Goal: Task Accomplishment & Management: Complete application form

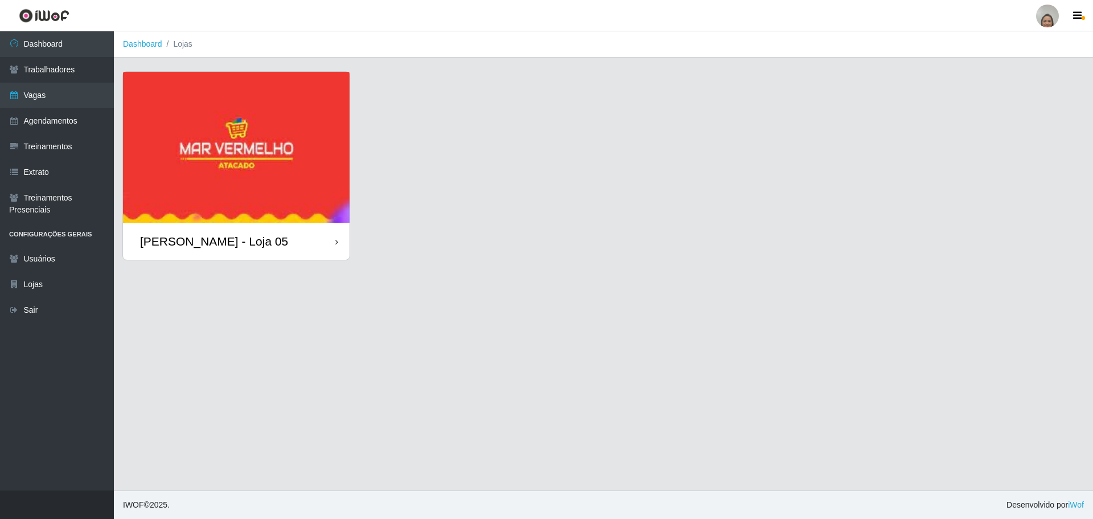
click at [309, 245] on div "[PERSON_NAME] - Loja 05" at bounding box center [236, 241] width 227 height 37
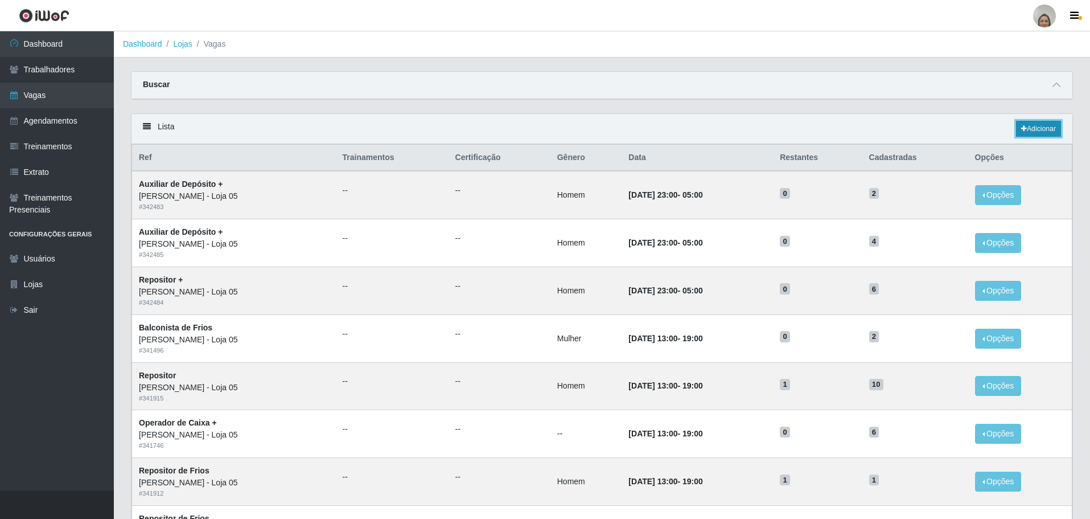
click at [1031, 123] on link "Adicionar" at bounding box center [1038, 129] width 45 height 16
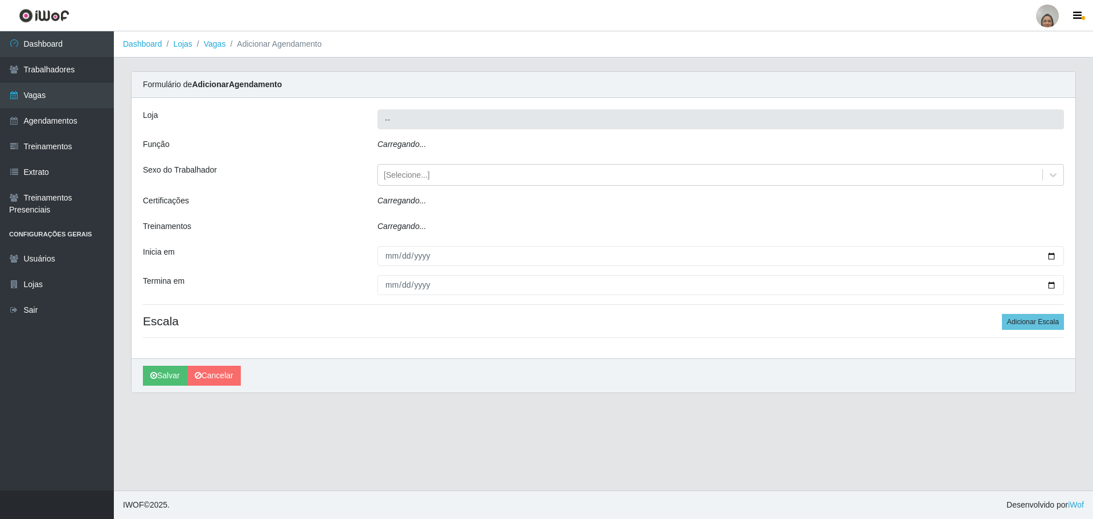
type input "[PERSON_NAME] - Loja 05"
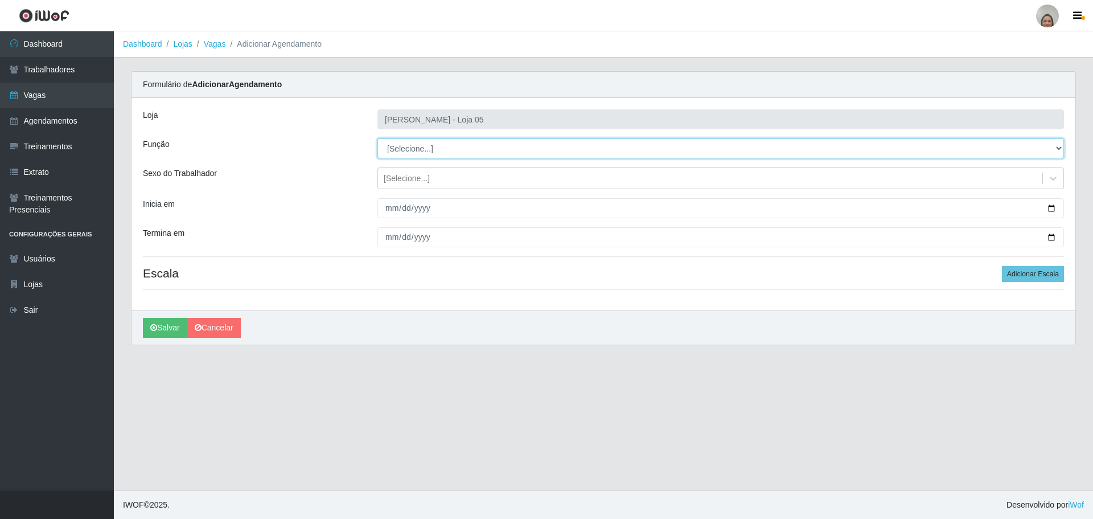
click at [415, 149] on select "[Selecione...] ASG ASG + ASG ++ Auxiliar de Depósito Auxiliar de Depósito + Aux…" at bounding box center [720, 148] width 687 height 20
select select "22"
click at [377, 138] on select "[Selecione...] ASG ASG + ASG ++ Auxiliar de Depósito Auxiliar de Depósito + Aux…" at bounding box center [720, 148] width 687 height 20
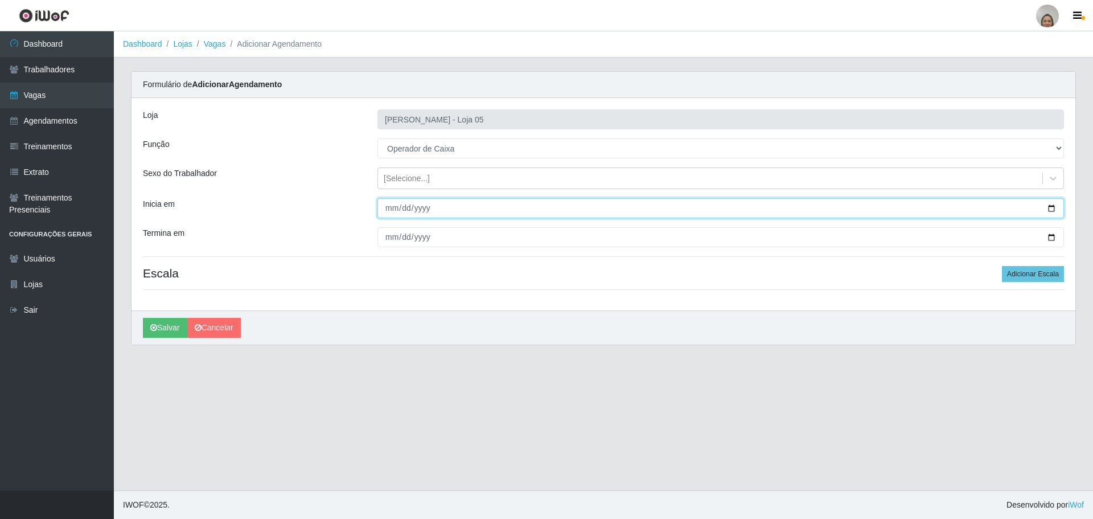
click at [1048, 203] on input "Inicia em" at bounding box center [720, 208] width 687 height 20
type input "[DATE]"
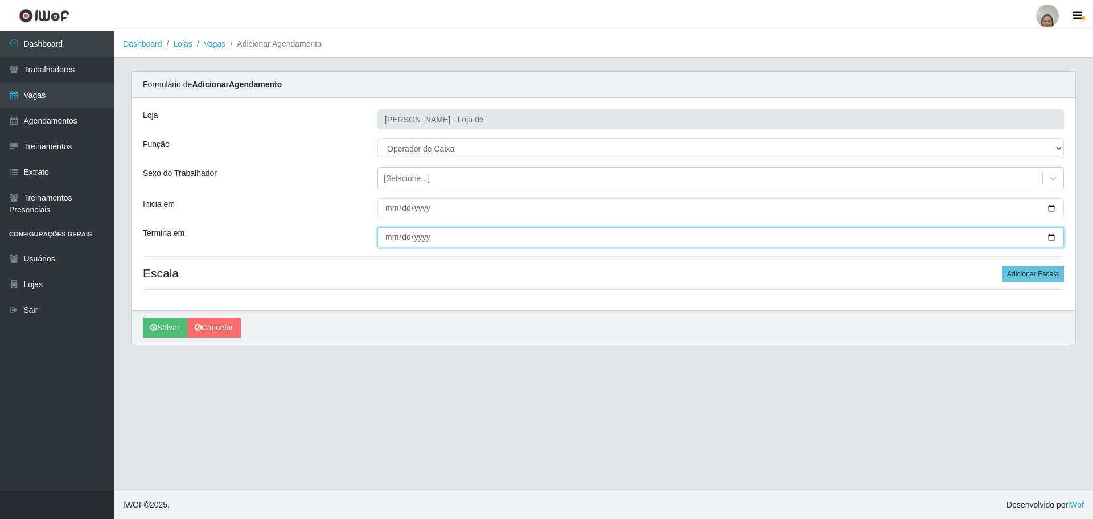
click at [1050, 232] on input "Termina em" at bounding box center [720, 237] width 687 height 20
type input "[DATE]"
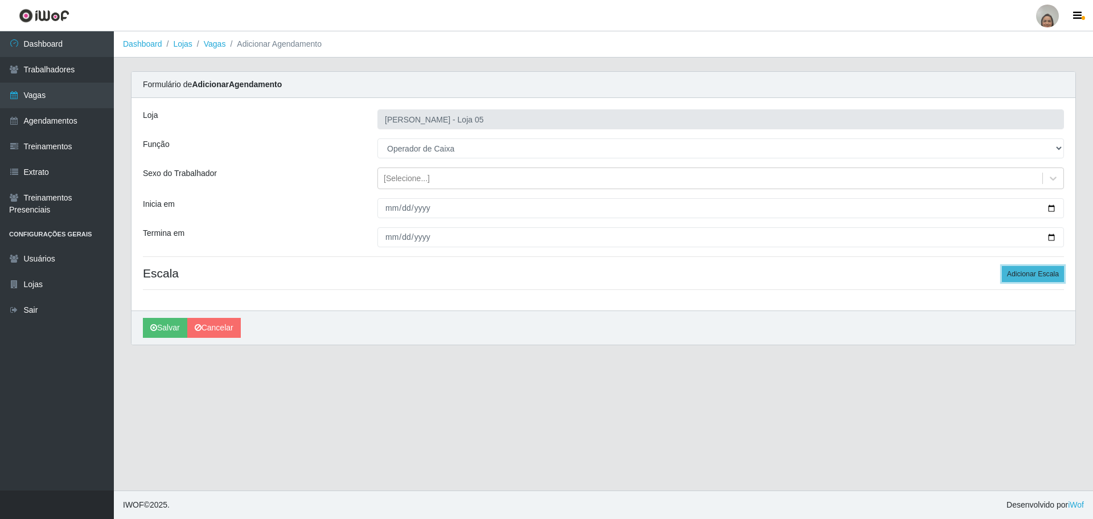
click at [1023, 279] on button "Adicionar Escala" at bounding box center [1033, 274] width 62 height 16
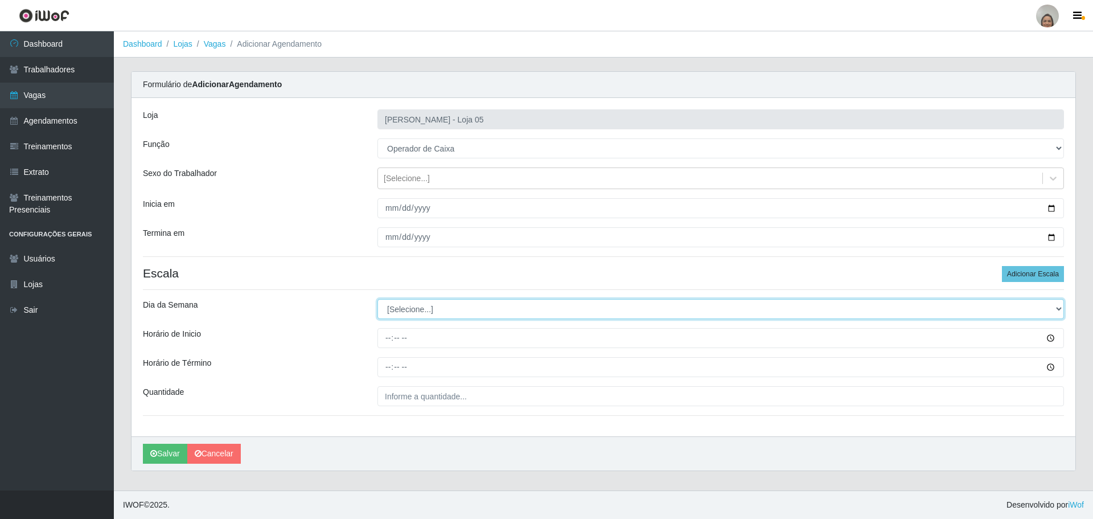
click at [430, 308] on select "[Selecione...] Segunda Terça Quarta Quinta Sexta Sábado Domingo" at bounding box center [720, 309] width 687 height 20
select select "1"
click at [377, 299] on select "[Selecione...] Segunda Terça Quarta Quinta Sexta Sábado Domingo" at bounding box center [720, 309] width 687 height 20
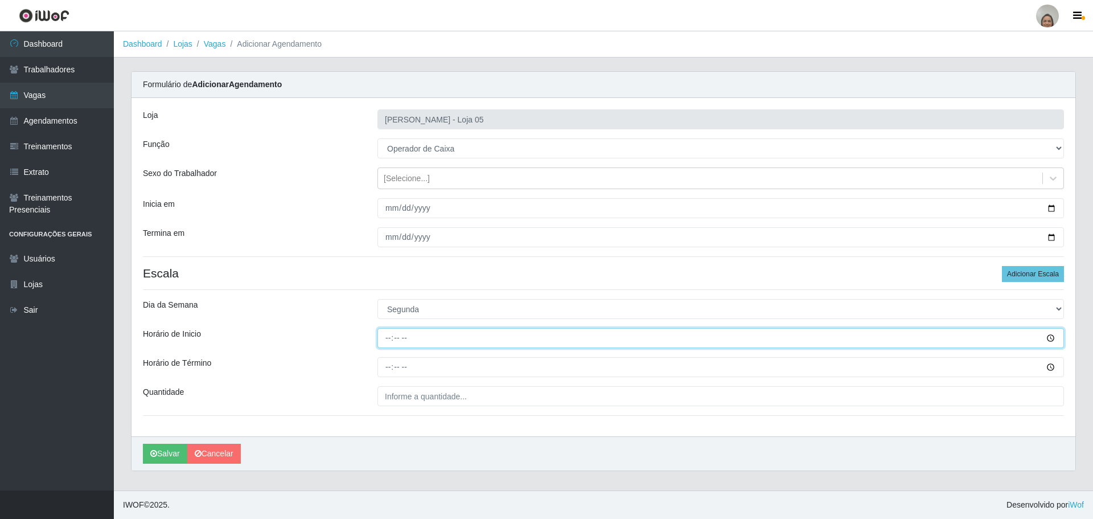
click at [384, 332] on input "Horário de Inicio" at bounding box center [720, 338] width 687 height 20
type input "09:20"
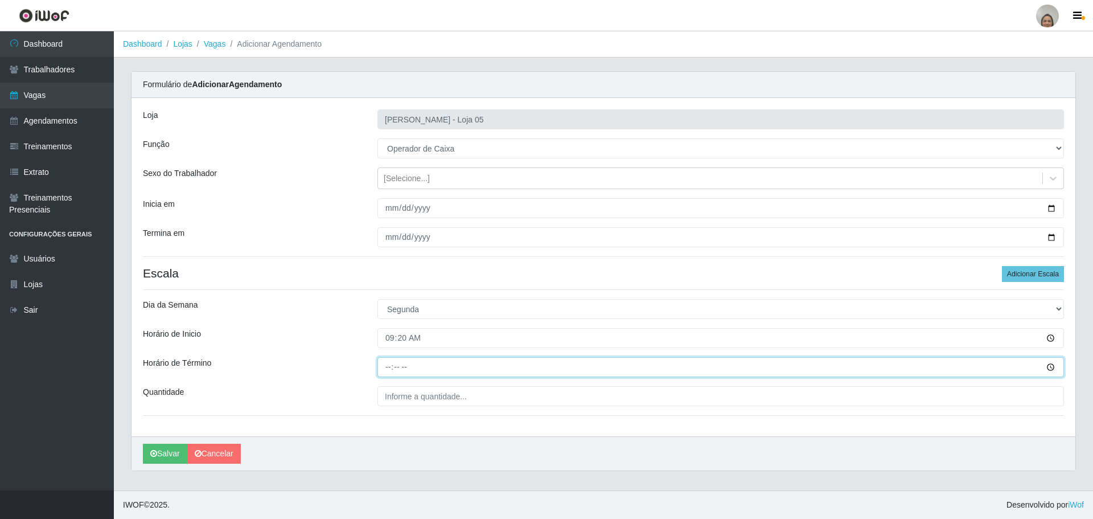
click at [386, 360] on input "Horário de Término" at bounding box center [720, 367] width 687 height 20
click at [390, 366] on input "16:20" at bounding box center [720, 367] width 687 height 20
type input "15:20"
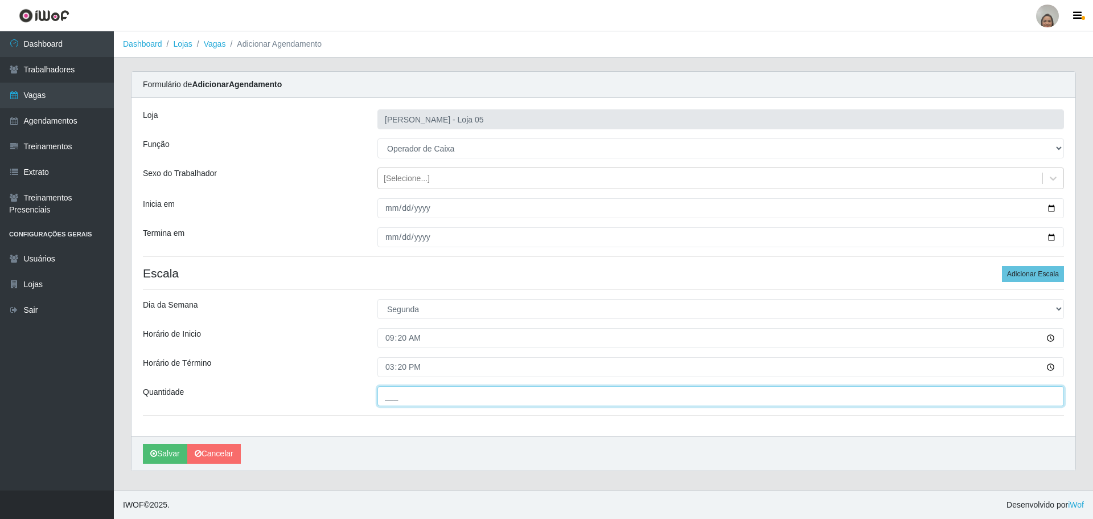
click at [407, 398] on input "___" at bounding box center [720, 396] width 687 height 20
type input "4__"
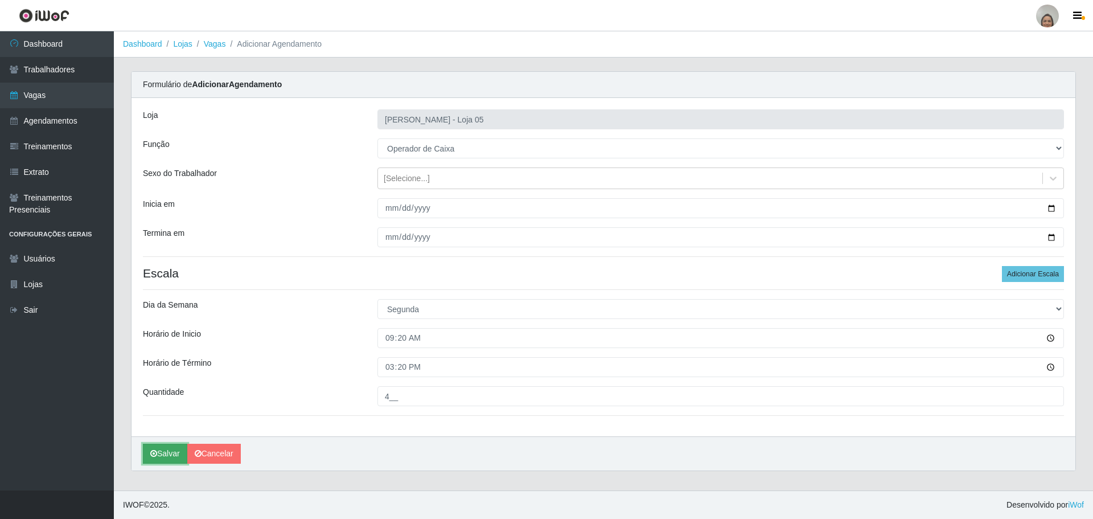
click at [160, 446] on button "Salvar" at bounding box center [165, 453] width 44 height 20
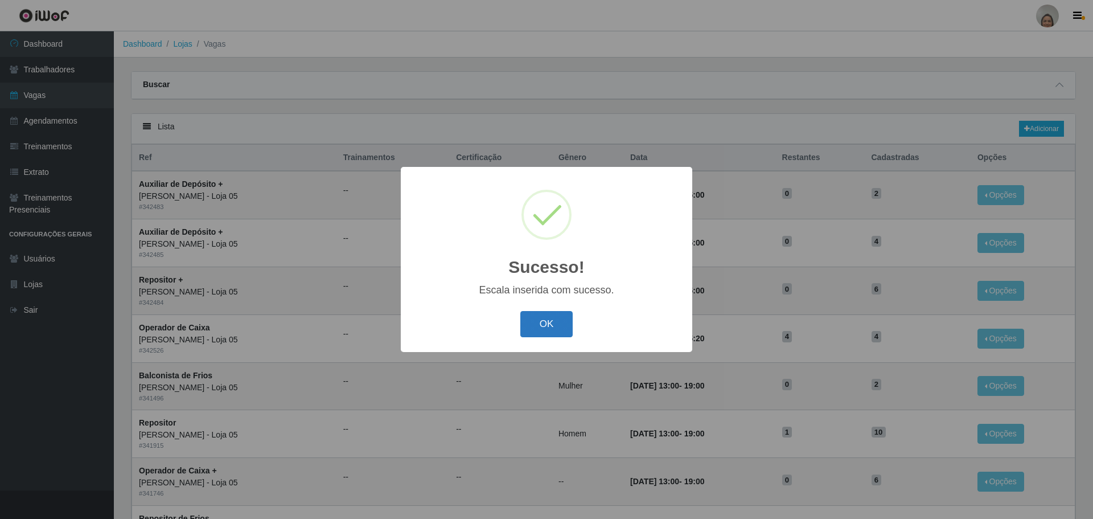
click at [530, 322] on button "OK" at bounding box center [546, 324] width 53 height 27
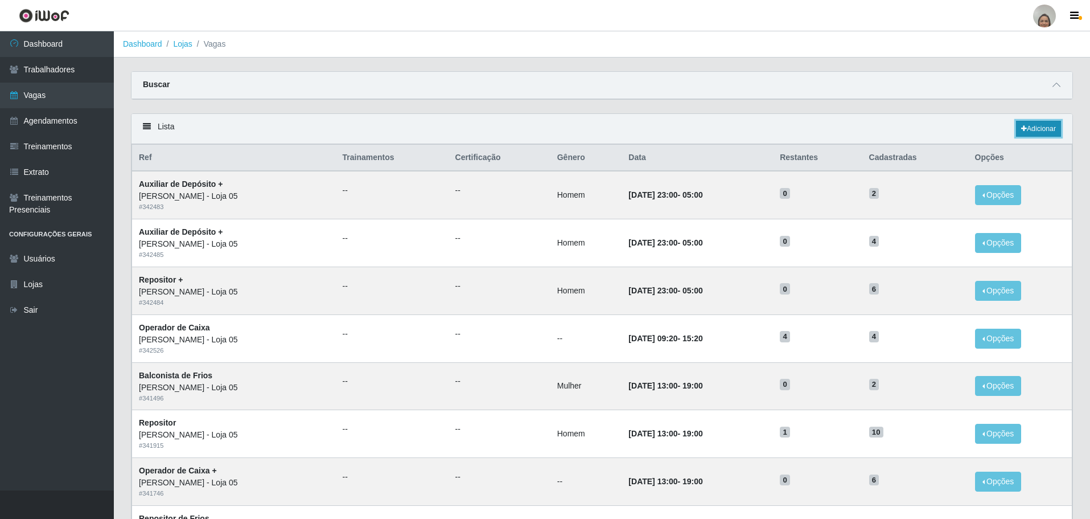
click at [1057, 129] on link "Adicionar" at bounding box center [1038, 129] width 45 height 16
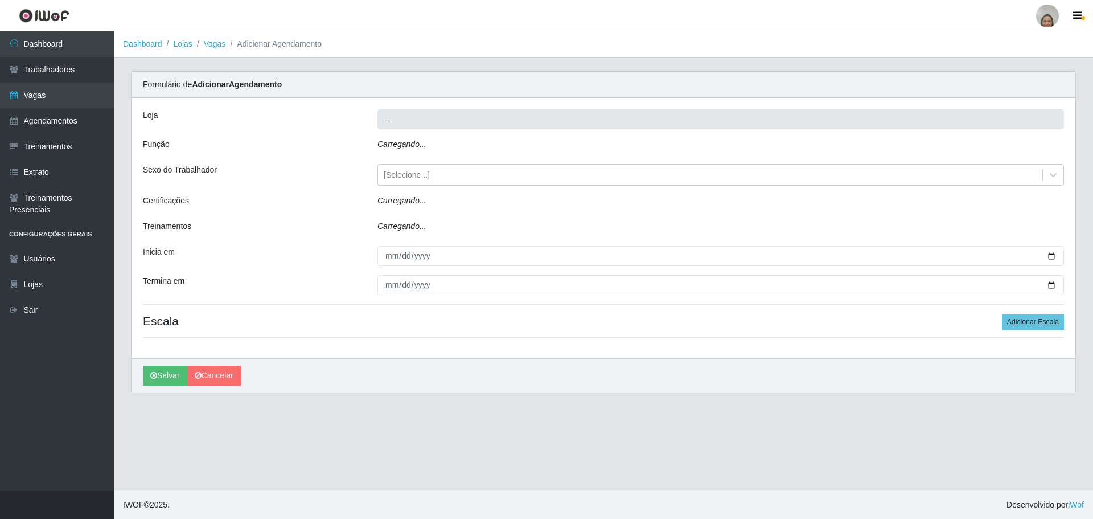
type input "[PERSON_NAME] - Loja 05"
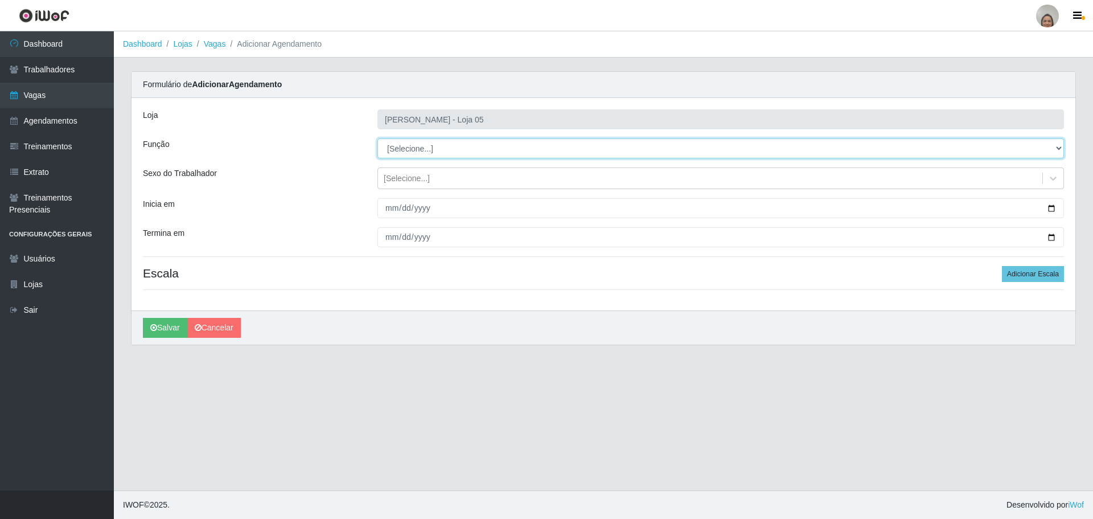
click at [412, 146] on select "[Selecione...] ASG ASG + ASG ++ Auxiliar de Depósito Auxiliar de Depósito + Aux…" at bounding box center [720, 148] width 687 height 20
select select "22"
click at [377, 138] on select "[Selecione...] ASG ASG + ASG ++ Auxiliar de Depósito Auxiliar de Depósito + Aux…" at bounding box center [720, 148] width 687 height 20
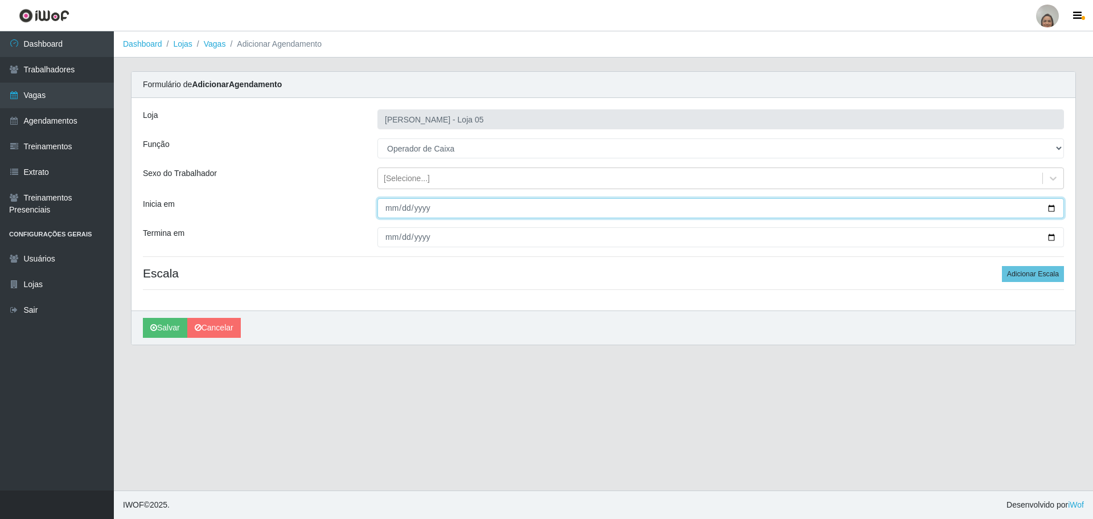
click at [1050, 202] on input "Inicia em" at bounding box center [720, 208] width 687 height 20
click at [1055, 209] on input "Inicia em" at bounding box center [720, 208] width 687 height 20
type input "[DATE]"
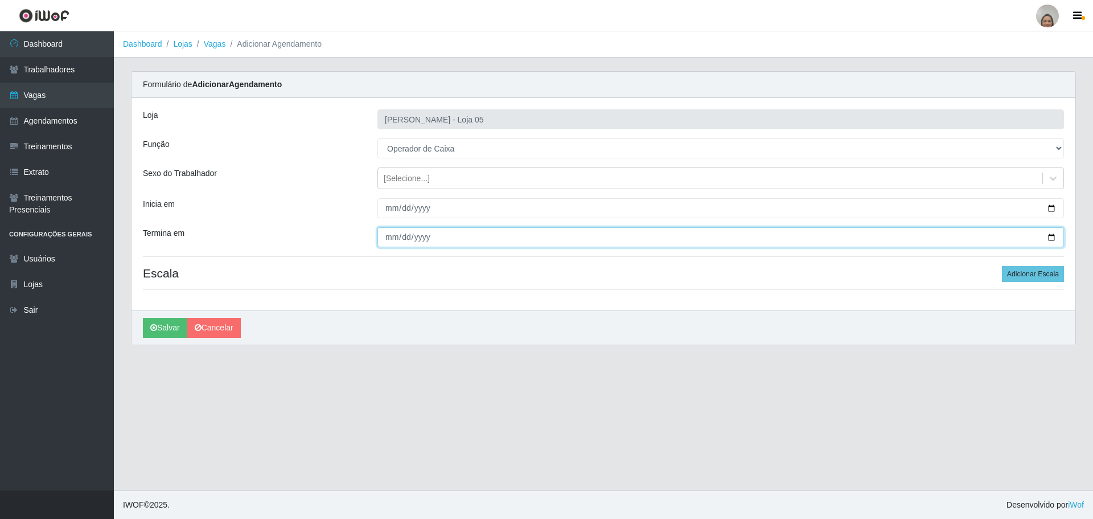
click at [1049, 237] on input "Termina em" at bounding box center [720, 237] width 687 height 20
type input "[DATE]"
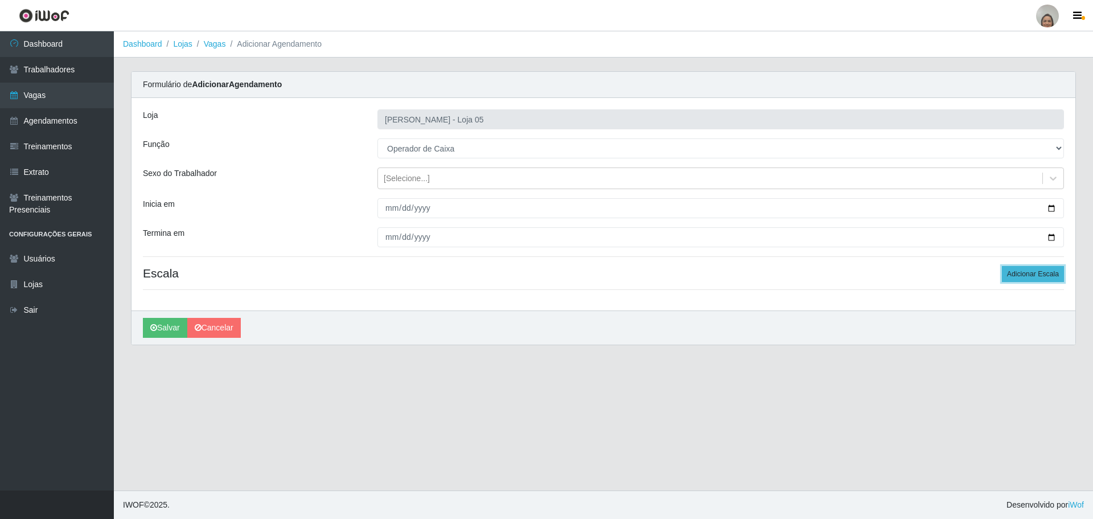
click at [1023, 276] on button "Adicionar Escala" at bounding box center [1033, 274] width 62 height 16
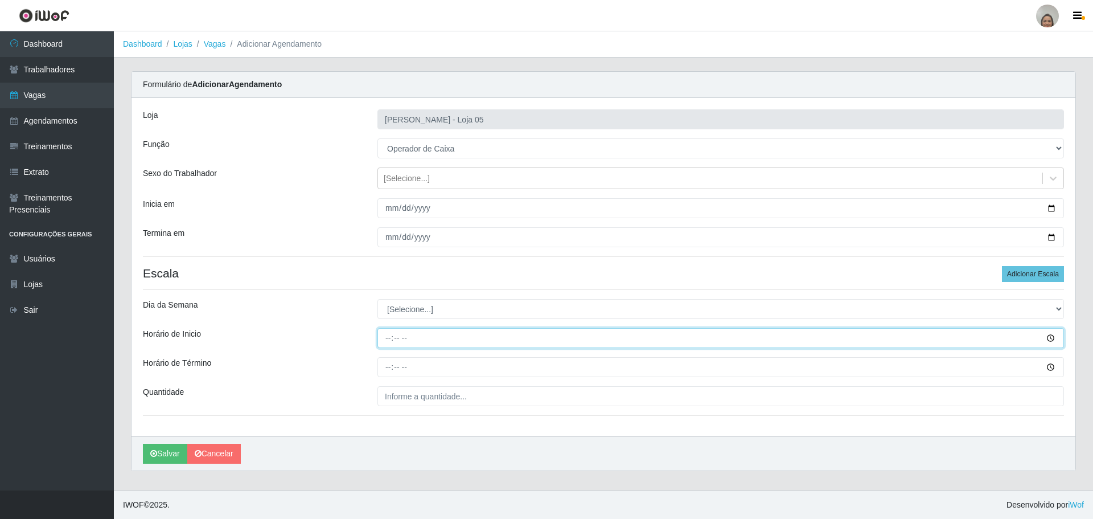
drag, startPoint x: 381, startPoint y: 335, endPoint x: 412, endPoint y: 319, distance: 34.4
click at [384, 333] on input "Horário de Inicio" at bounding box center [720, 338] width 687 height 20
type input "16:20"
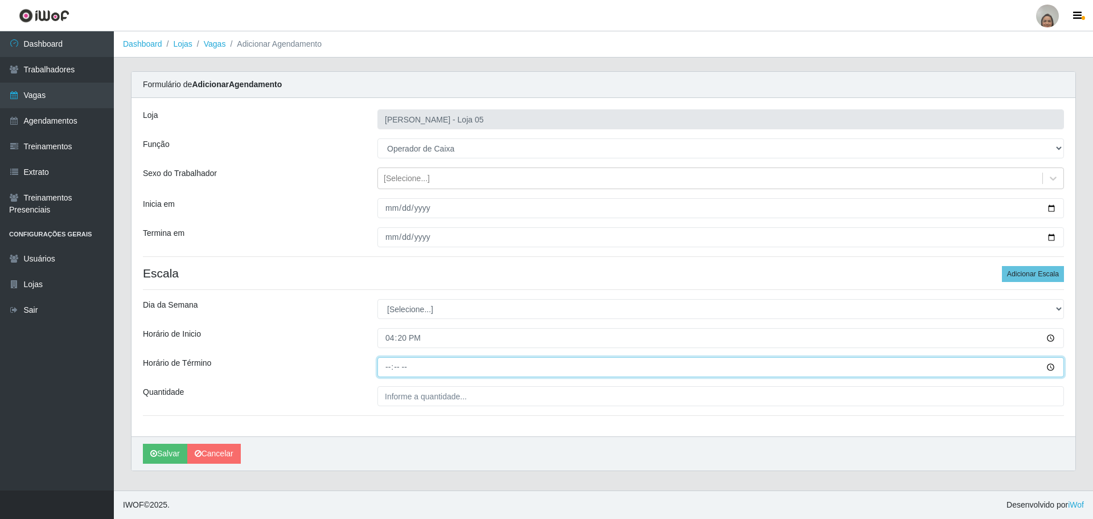
click at [385, 365] on input "Horário de Término" at bounding box center [720, 367] width 687 height 20
type input "22:20"
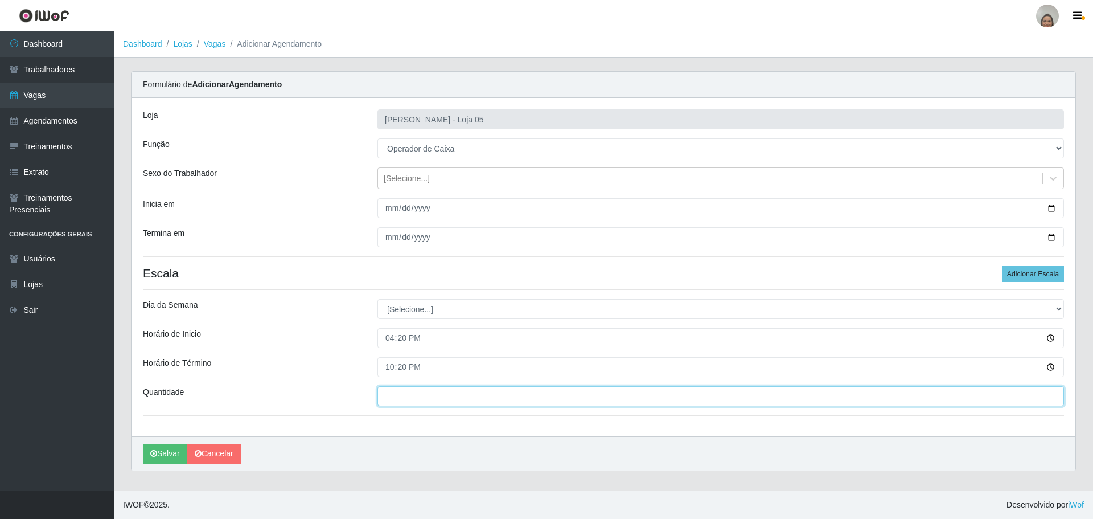
click at [427, 401] on input "___" at bounding box center [720, 396] width 687 height 20
type input "2__"
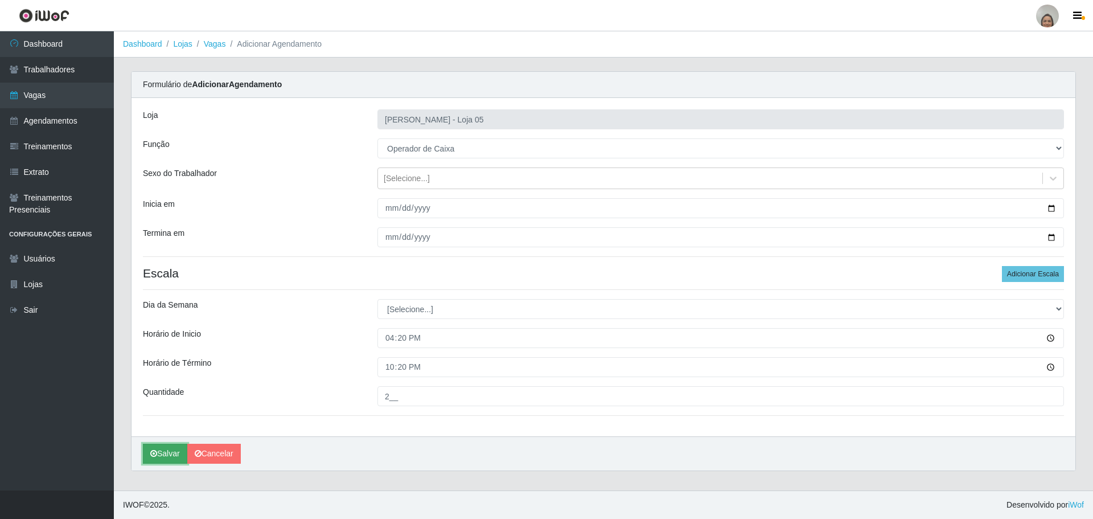
click at [168, 451] on button "Salvar" at bounding box center [165, 453] width 44 height 20
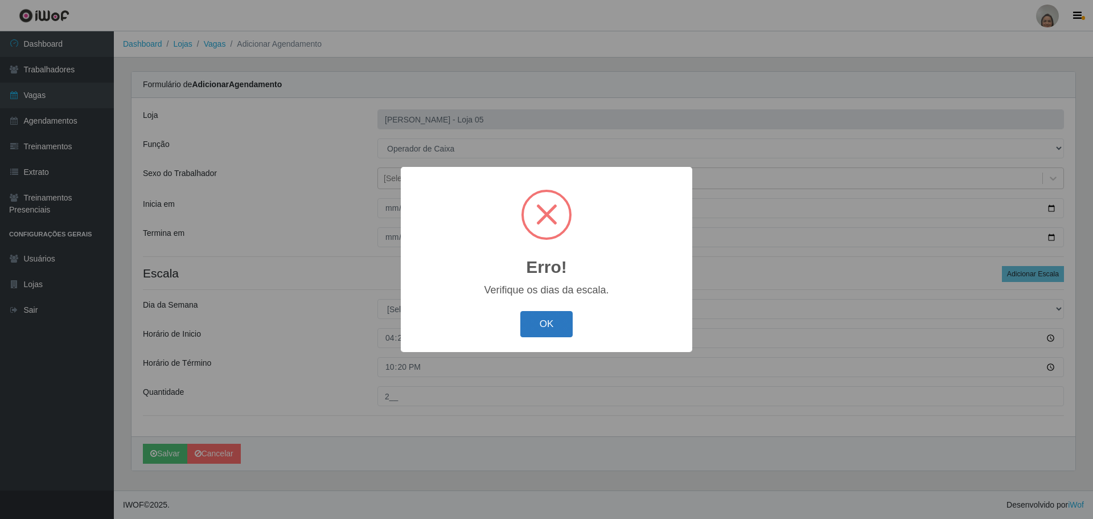
click at [560, 322] on button "OK" at bounding box center [546, 324] width 53 height 27
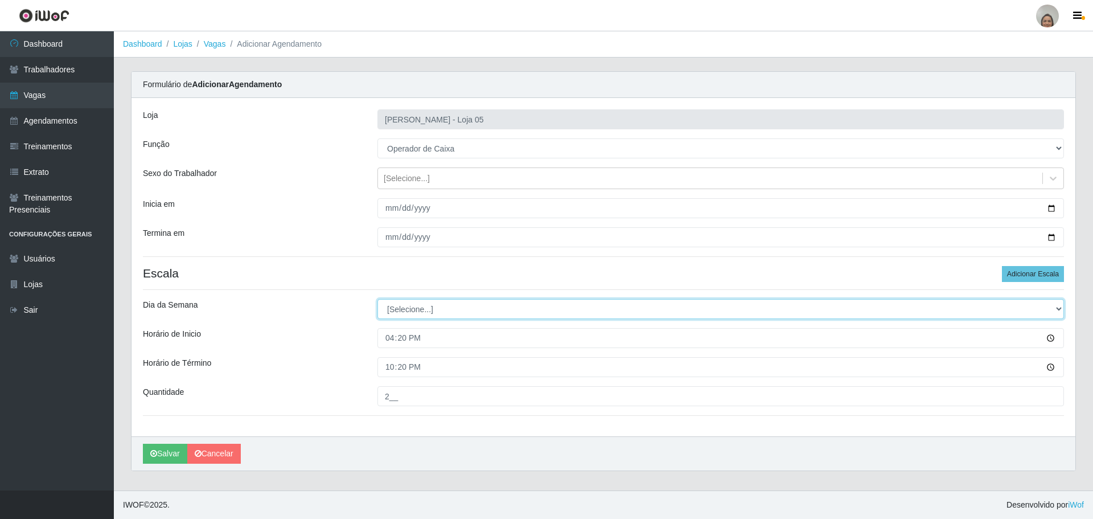
click at [449, 307] on select "[Selecione...] Segunda Terça Quarta Quinta Sexta Sábado Domingo" at bounding box center [720, 309] width 687 height 20
select select "1"
click at [377, 299] on select "[Selecione...] Segunda Terça Quarta Quinta Sexta Sábado Domingo" at bounding box center [720, 309] width 687 height 20
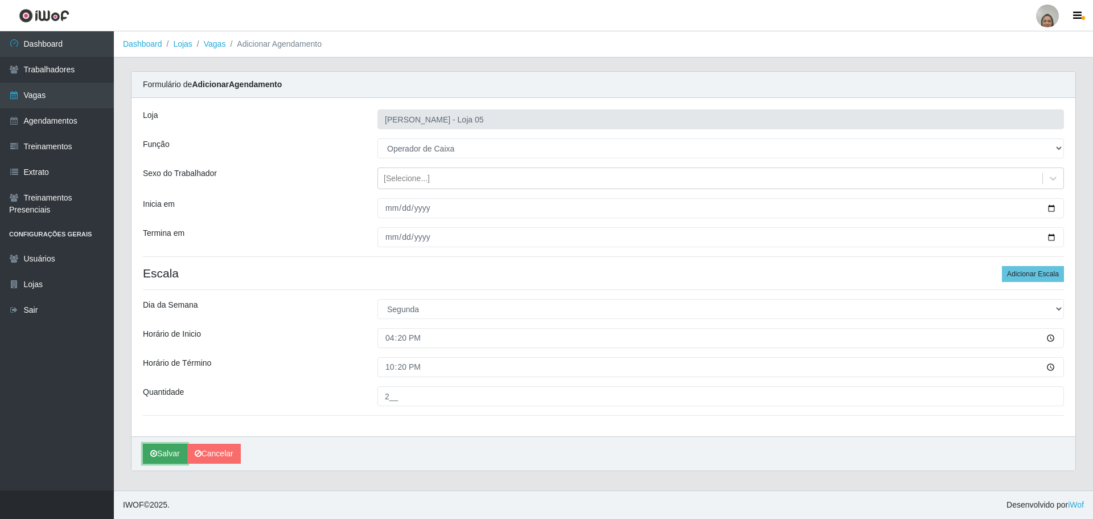
click at [153, 451] on icon "submit" at bounding box center [153, 453] width 7 height 8
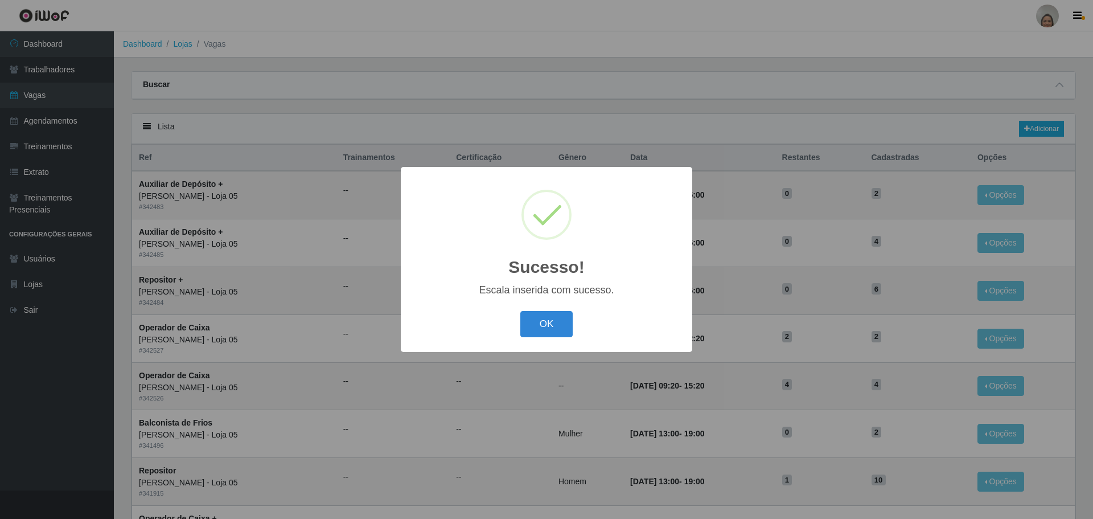
click at [586, 310] on div "OK Cancel" at bounding box center [546, 323] width 269 height 32
click at [533, 332] on button "OK" at bounding box center [546, 324] width 53 height 27
